Goal: Task Accomplishment & Management: Complete application form

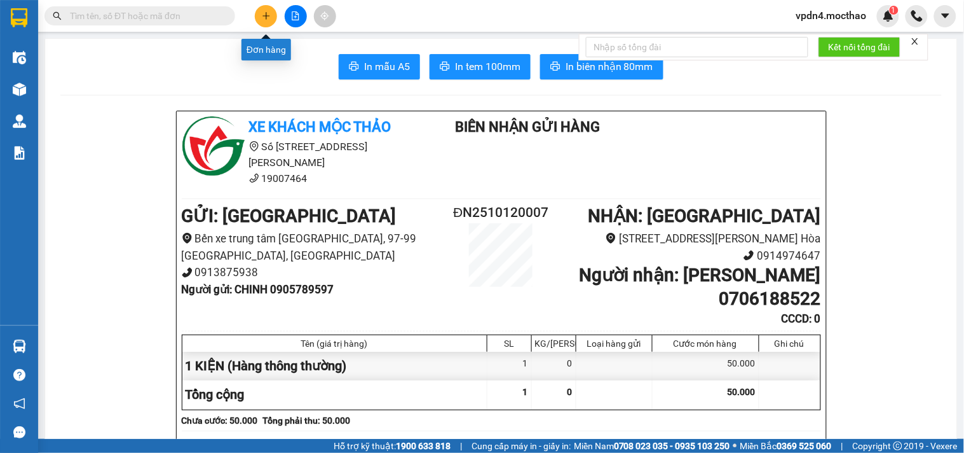
click at [264, 19] on icon "plus" at bounding box center [266, 15] width 9 height 9
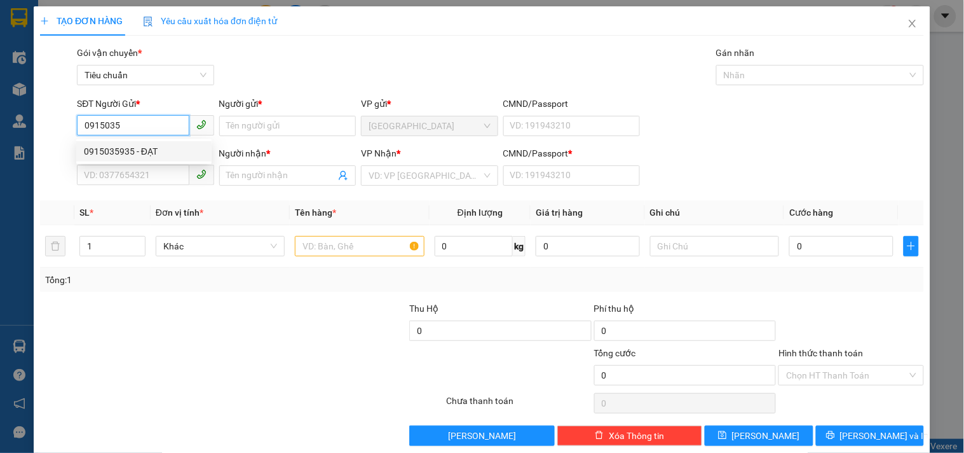
click at [128, 151] on div "0915035935 - ĐẠT" at bounding box center [144, 151] width 120 height 14
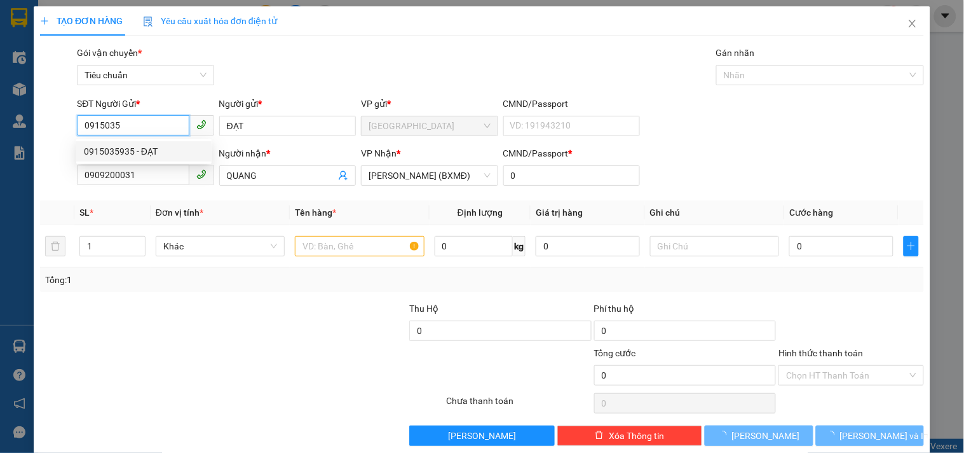
type input "0915035935"
type input "ĐẠT"
type input "0909200031"
type input "QUANG"
type input "0"
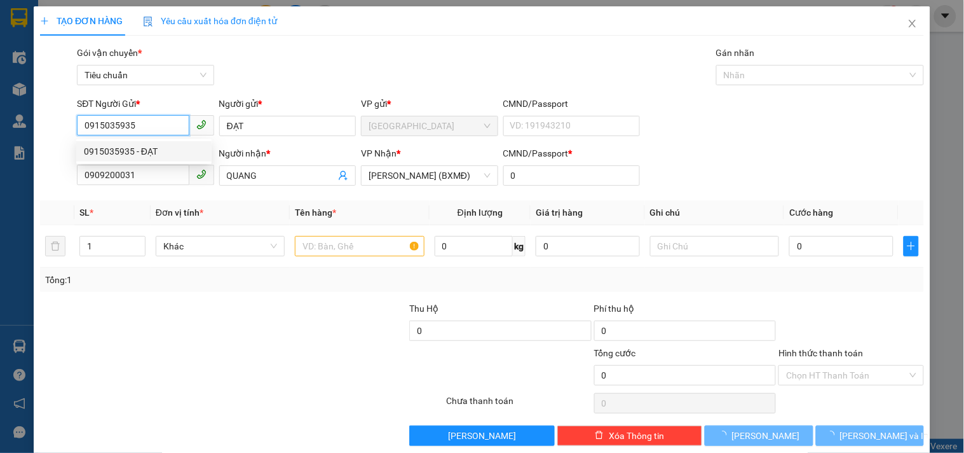
type input "1.700.000"
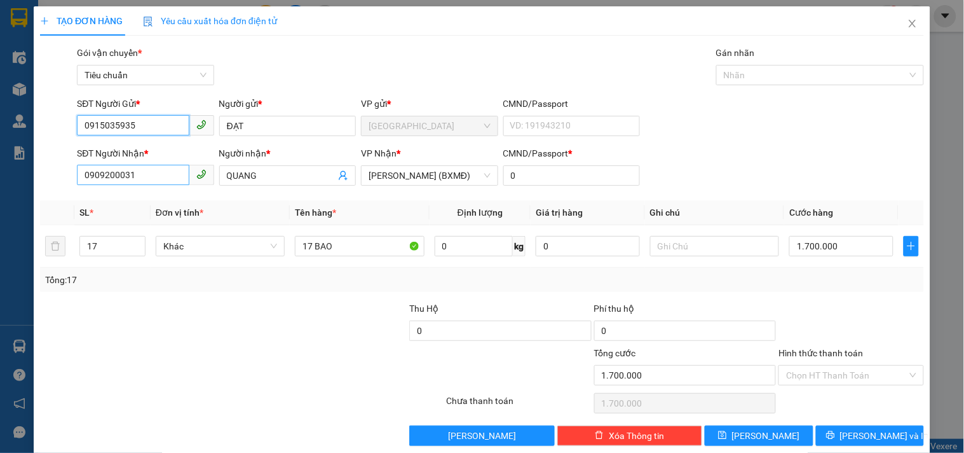
type input "0915035935"
click at [156, 175] on input "0909200031" at bounding box center [133, 175] width 112 height 20
type input "0"
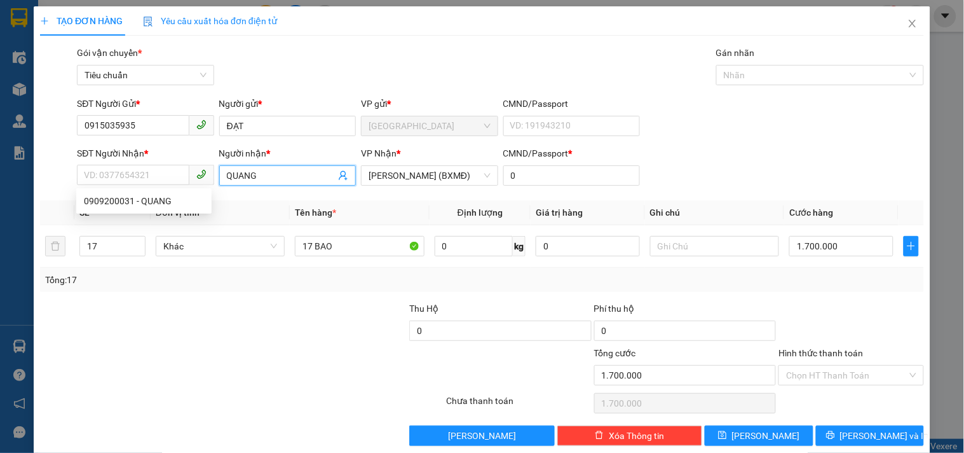
click at [261, 174] on input "QUANG" at bounding box center [281, 175] width 109 height 14
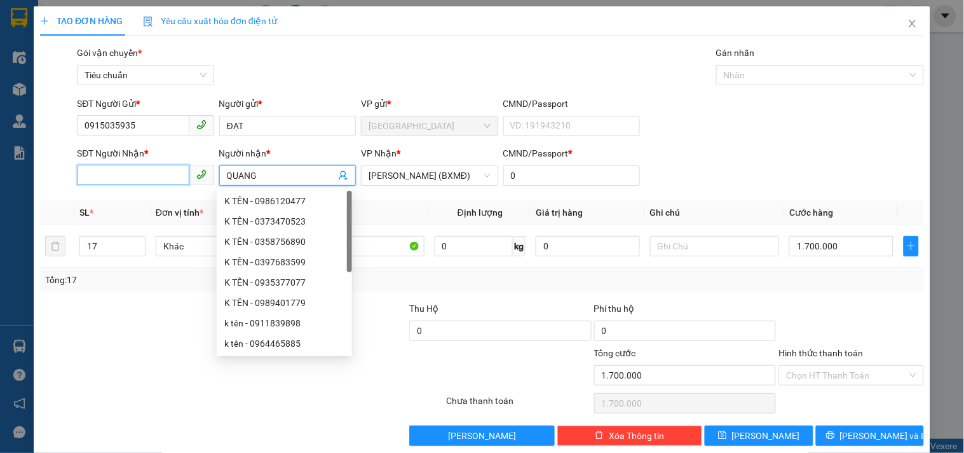
click at [153, 174] on input "SĐT Người Nhận *" at bounding box center [133, 175] width 112 height 20
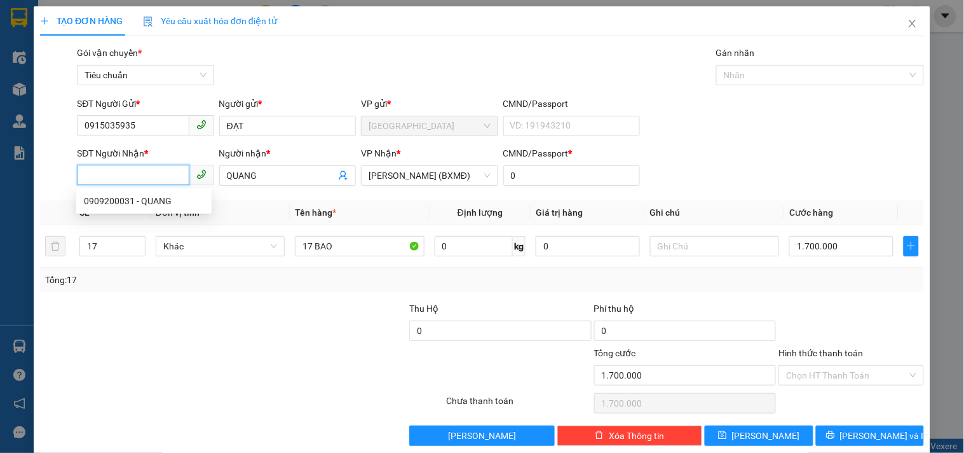
type input "0"
click at [148, 130] on input "0915035935" at bounding box center [133, 125] width 112 height 20
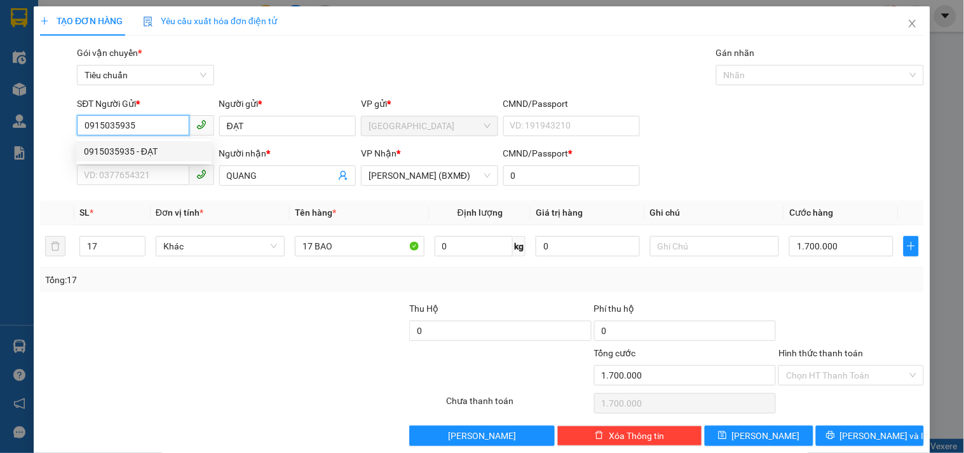
click at [144, 151] on div "0915035935 - ĐẠT" at bounding box center [144, 151] width 120 height 14
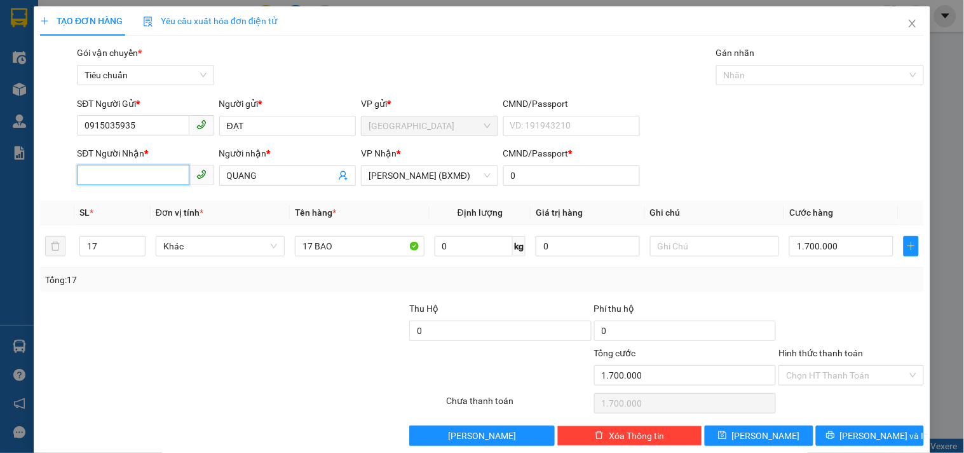
click at [155, 181] on input "SĐT Người Nhận *" at bounding box center [133, 175] width 112 height 20
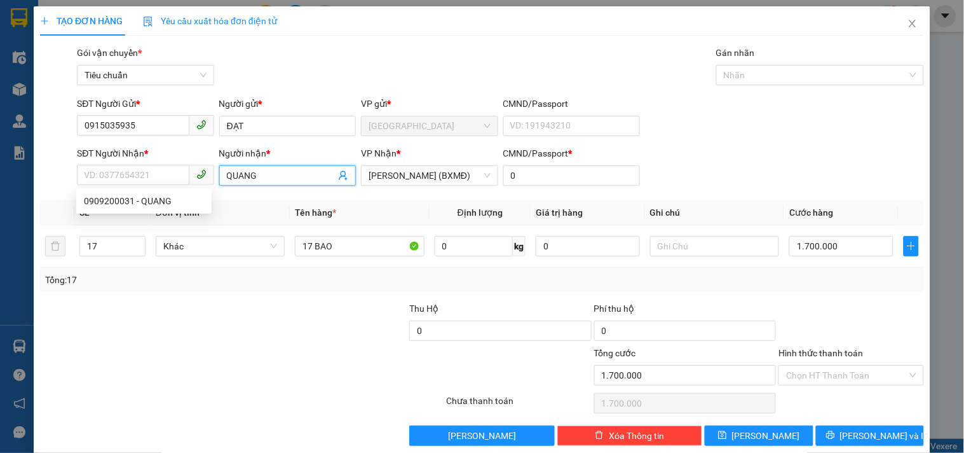
click at [273, 174] on input "QUANG" at bounding box center [281, 175] width 109 height 14
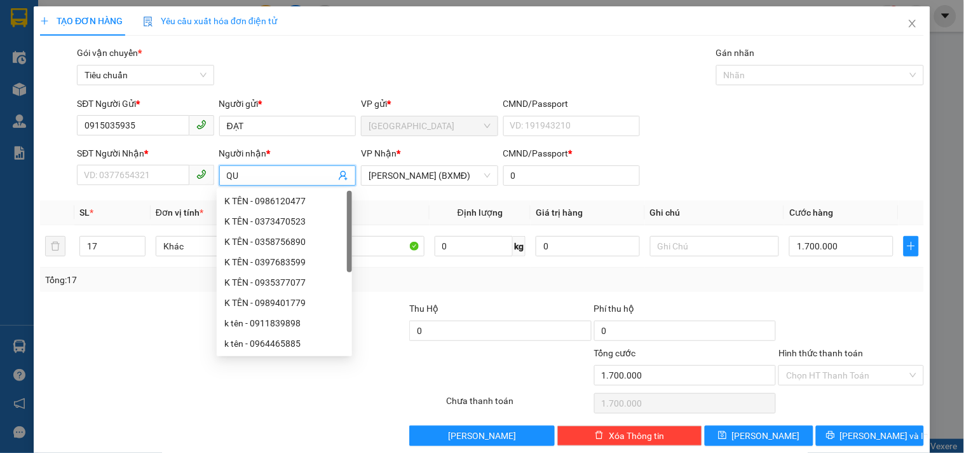
type input "Q"
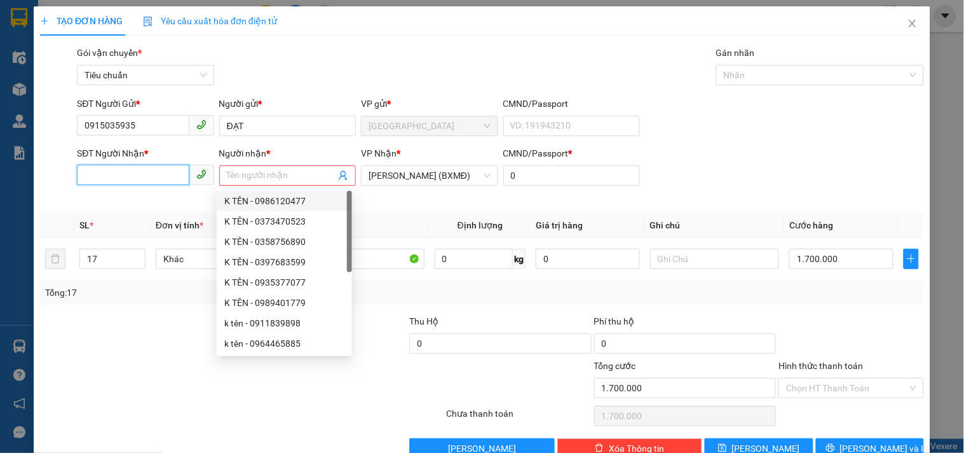
click at [125, 174] on input "SĐT Người Nhận *" at bounding box center [133, 175] width 112 height 20
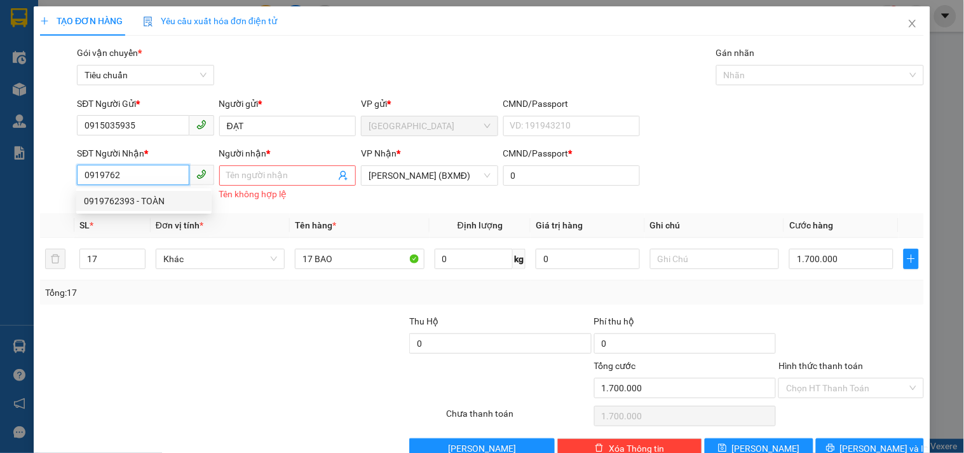
click at [128, 200] on div "0919762393 - TOÀN" at bounding box center [144, 201] width 120 height 14
type input "0919762393"
type input "TOÀN"
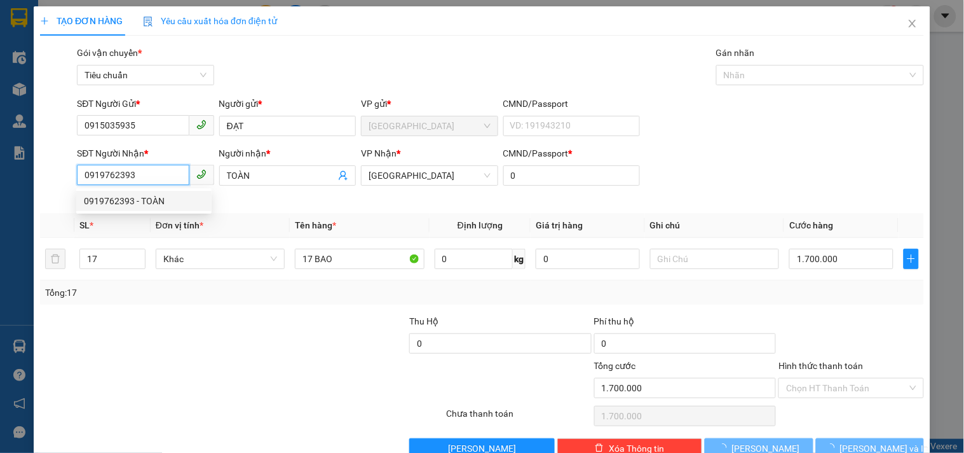
type input "40.000"
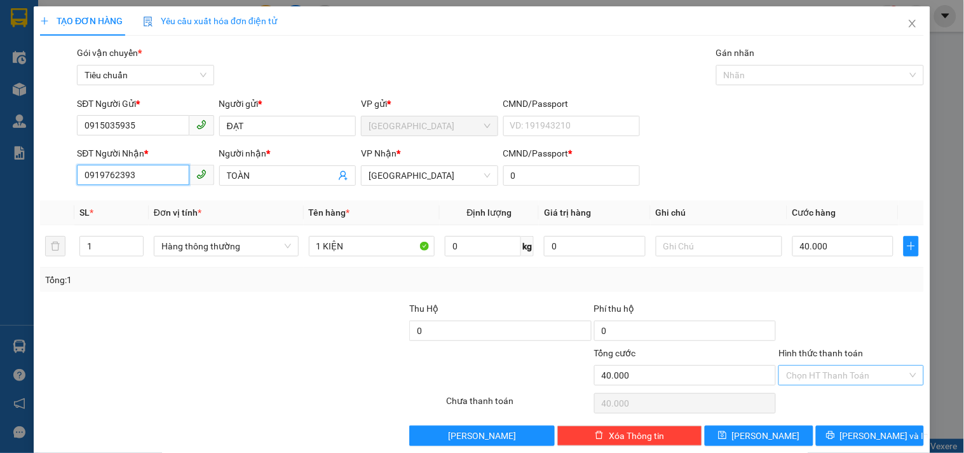
type input "0919762393"
click at [821, 373] on input "Hình thức thanh toán" at bounding box center [846, 375] width 121 height 19
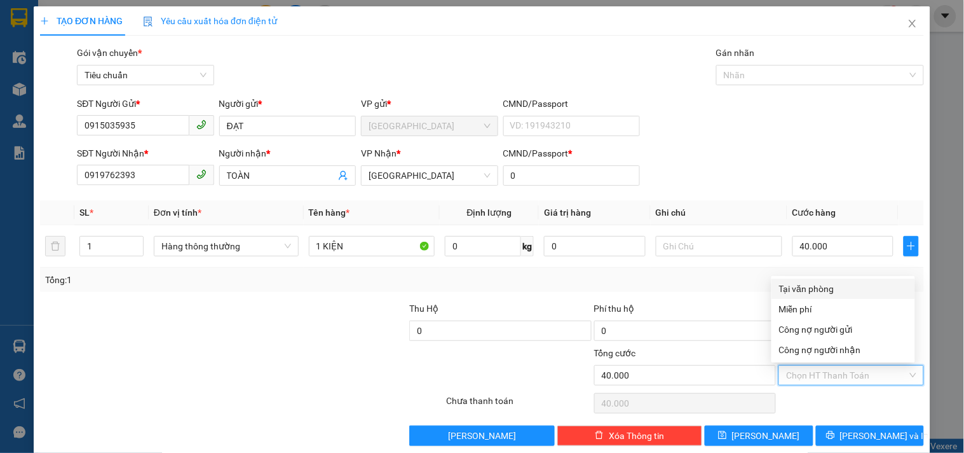
click at [803, 290] on div "Tại văn phòng" at bounding box center [843, 289] width 128 height 14
type input "0"
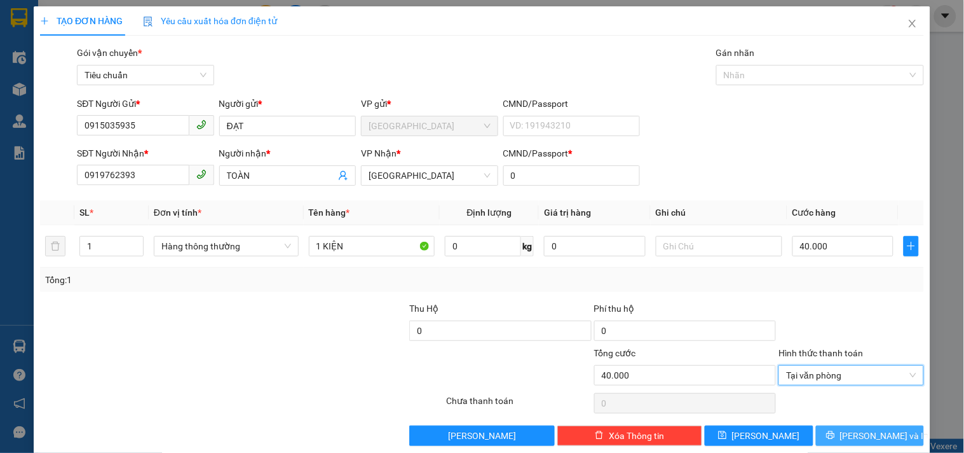
click at [852, 435] on span "[PERSON_NAME] và In" at bounding box center [884, 435] width 89 height 14
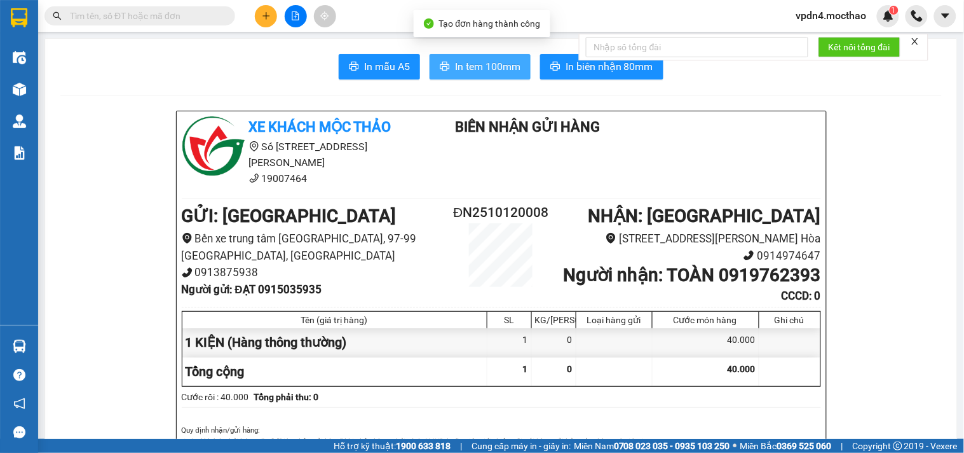
click at [498, 57] on button "In tem 100mm" at bounding box center [480, 66] width 101 height 25
click at [479, 65] on span "In tem 100mm" at bounding box center [487, 66] width 65 height 16
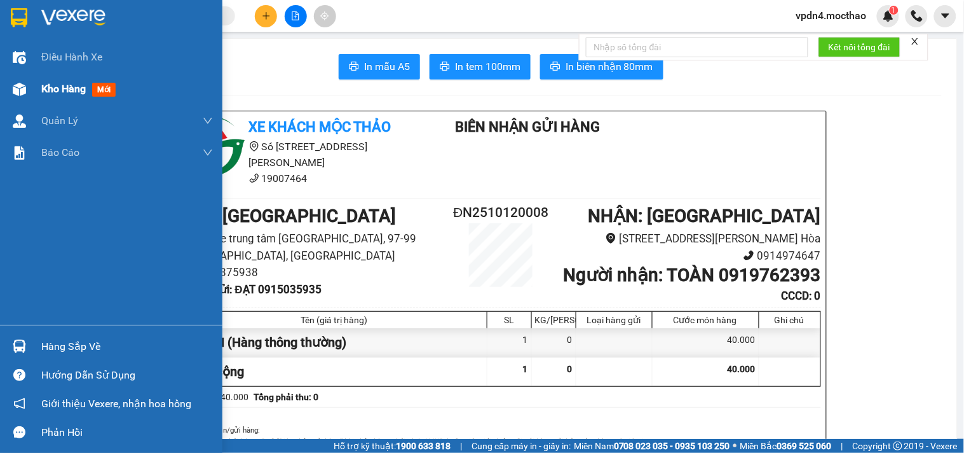
click at [65, 85] on span "Kho hàng" at bounding box center [63, 89] width 44 height 12
